Goal: Manage account settings

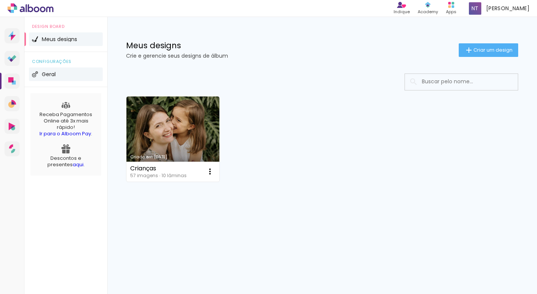
click at [52, 78] on li "Geral" at bounding box center [66, 74] width 74 height 14
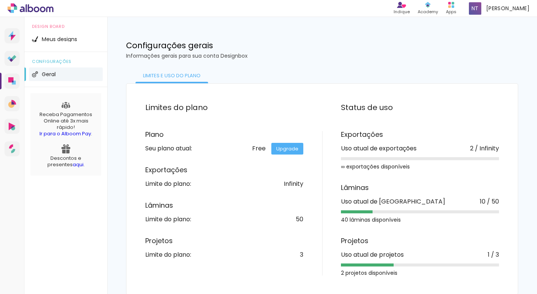
click at [260, 149] on div "Free Upgrade" at bounding box center [277, 148] width 51 height 6
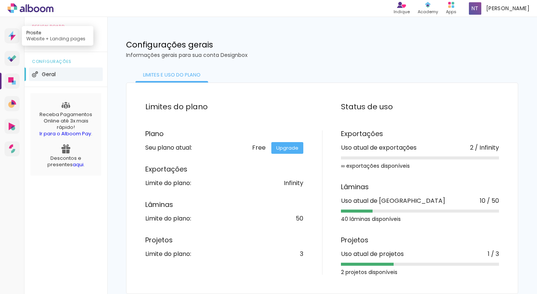
click at [13, 36] on icon at bounding box center [12, 36] width 2 height 2
